Goal: Browse casually: Explore the website without a specific task or goal

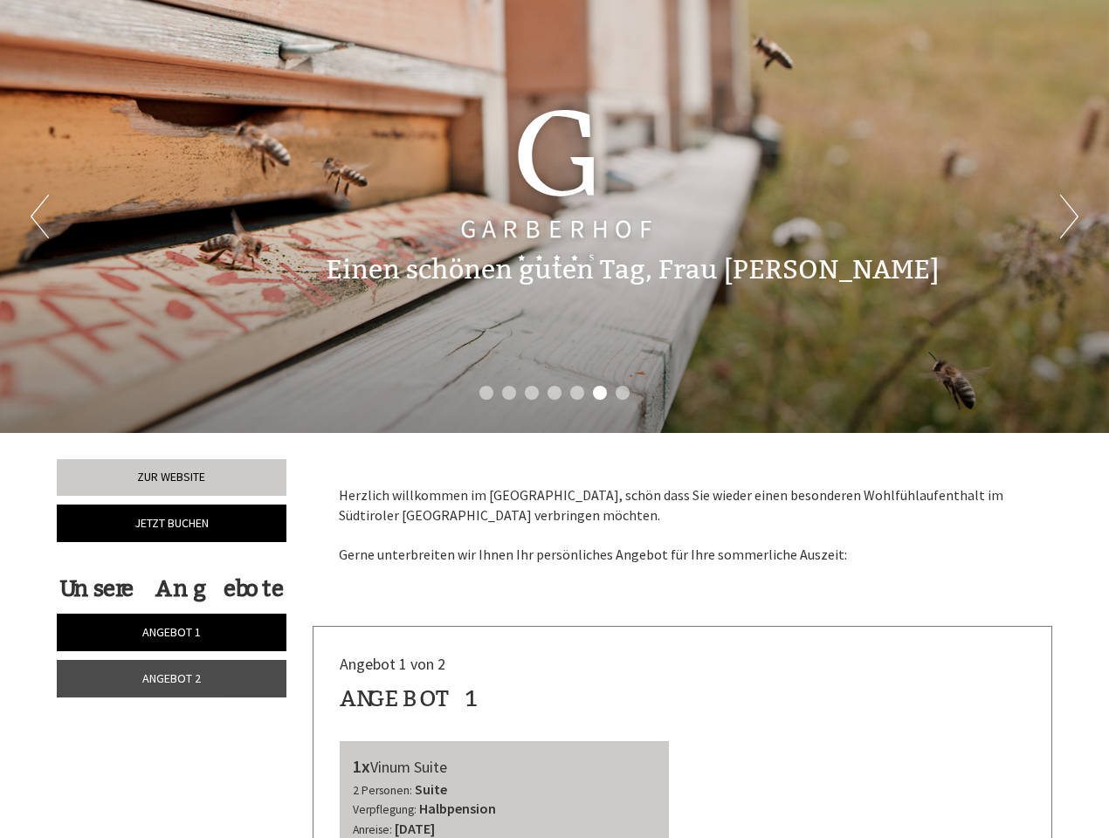
click at [554, 419] on div "Previous Next 1 2 3 4 5 6 7" at bounding box center [554, 216] width 1109 height 433
click at [39, 217] on button "Previous" at bounding box center [40, 217] width 18 height 44
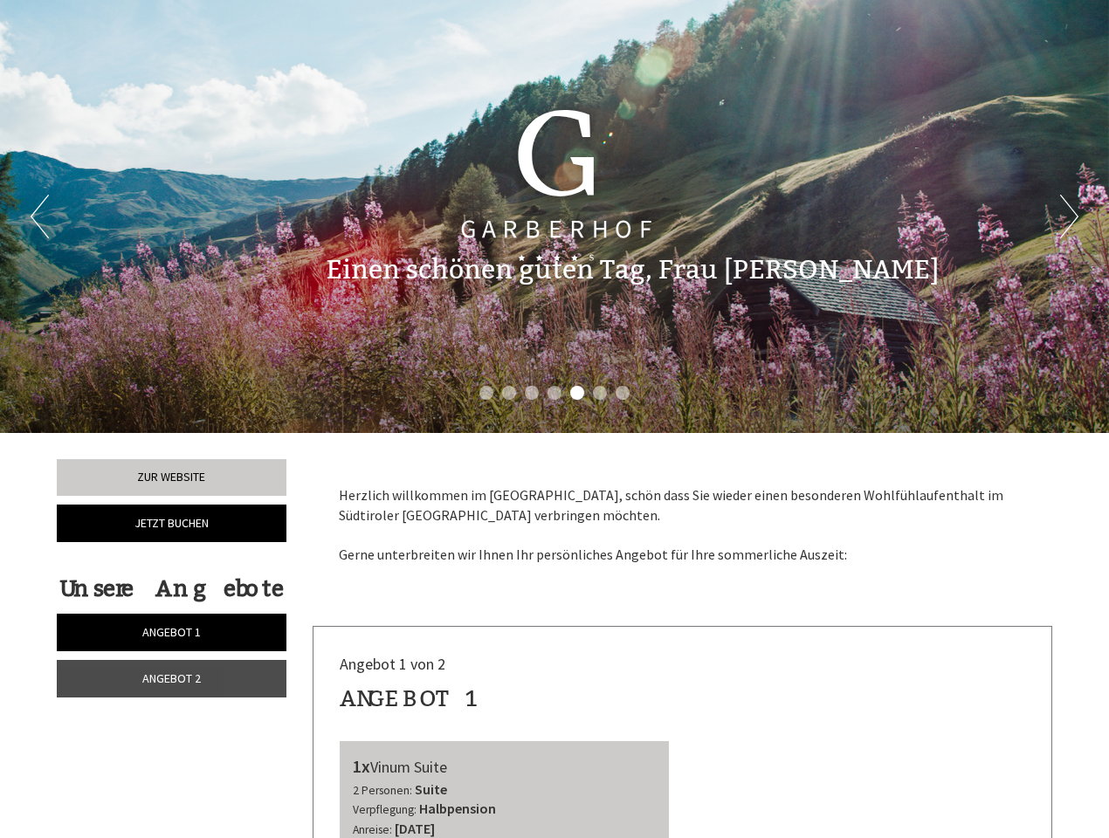
click at [1069, 217] on button "Next" at bounding box center [1069, 217] width 18 height 44
click at [486, 393] on li "1" at bounding box center [486, 393] width 14 height 14
click at [509, 393] on li "2" at bounding box center [509, 393] width 14 height 14
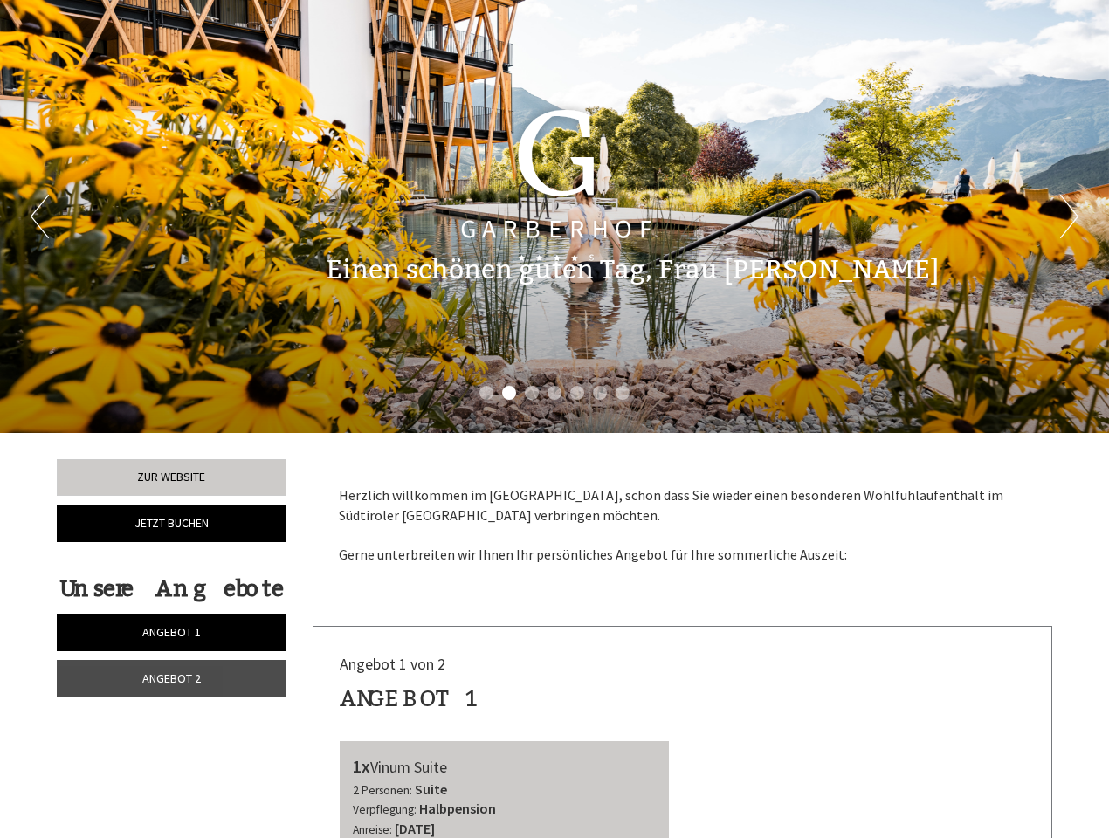
click at [532, 393] on li "3" at bounding box center [532, 393] width 14 height 14
click at [554, 393] on li "4" at bounding box center [554, 393] width 14 height 14
click at [577, 393] on li "5" at bounding box center [577, 393] width 14 height 14
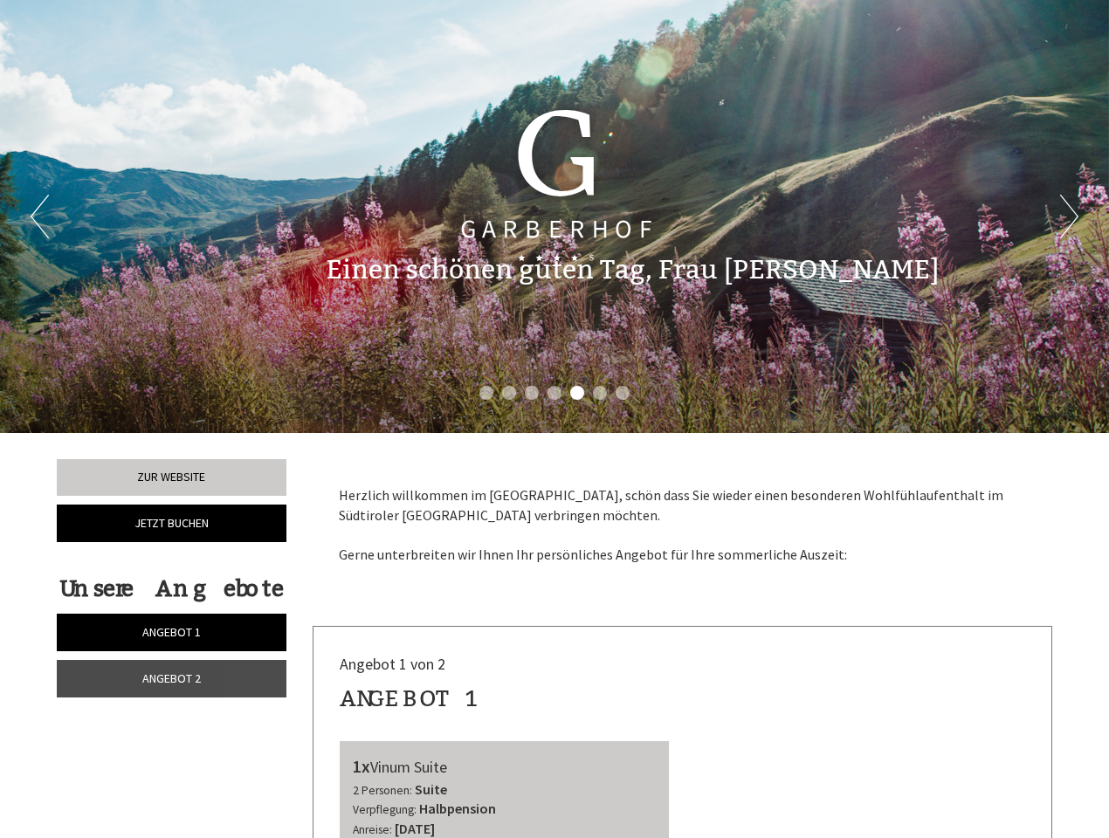
click at [600, 393] on li "6" at bounding box center [600, 393] width 14 height 14
click at [622, 393] on li "7" at bounding box center [622, 393] width 14 height 14
